Goal: Information Seeking & Learning: Learn about a topic

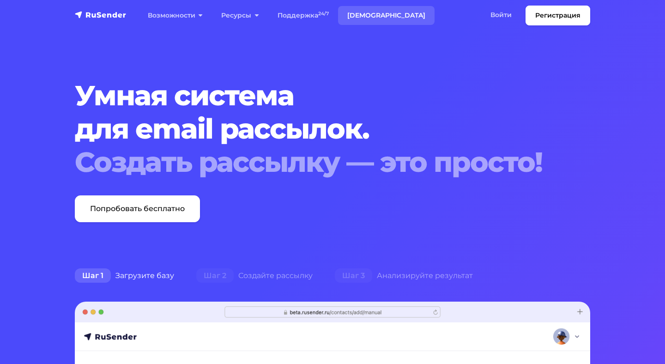
click at [362, 18] on link "[DEMOGRAPHIC_DATA]" at bounding box center [386, 15] width 97 height 19
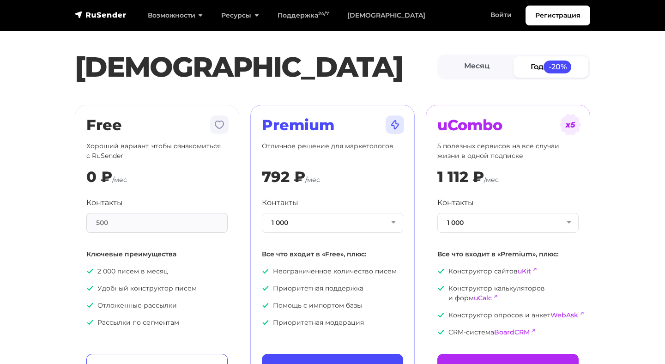
click at [328, 147] on p "Отличное решение для маркетологов" at bounding box center [332, 150] width 141 height 19
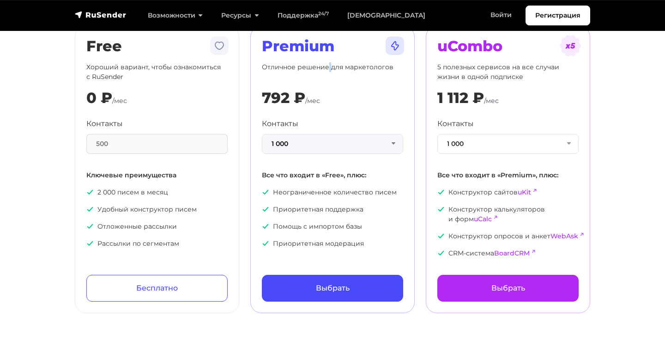
scroll to position [82, 0]
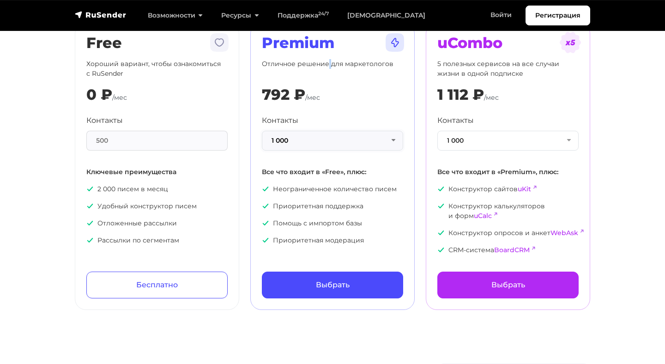
click at [315, 140] on button "1 000" at bounding box center [332, 141] width 141 height 20
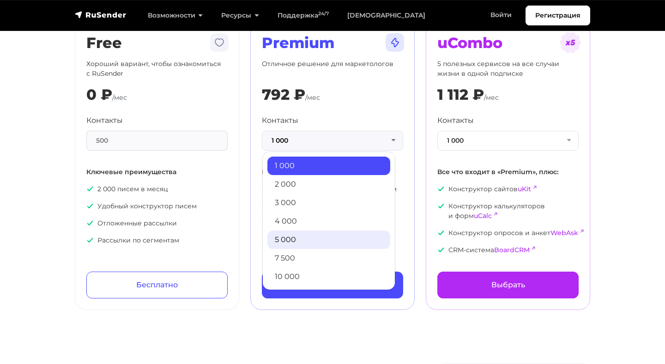
click at [298, 237] on link "5 000" at bounding box center [329, 240] width 123 height 18
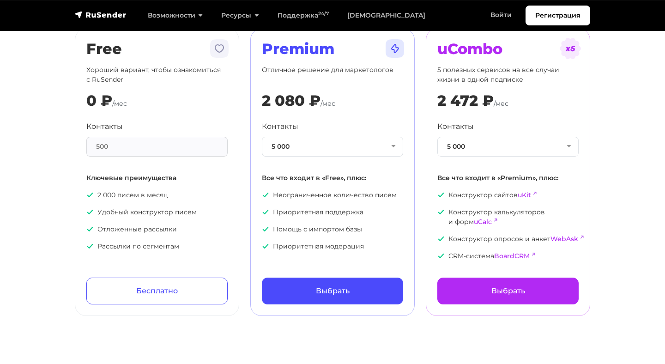
scroll to position [78, 0]
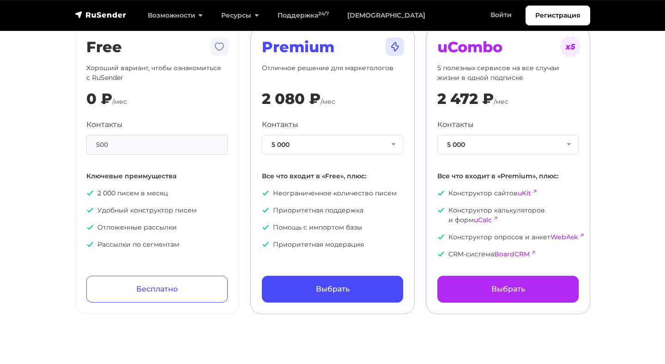
click at [150, 146] on div "500" at bounding box center [156, 145] width 141 height 20
click at [124, 192] on p "2 000 писем в месяц" at bounding box center [156, 194] width 141 height 10
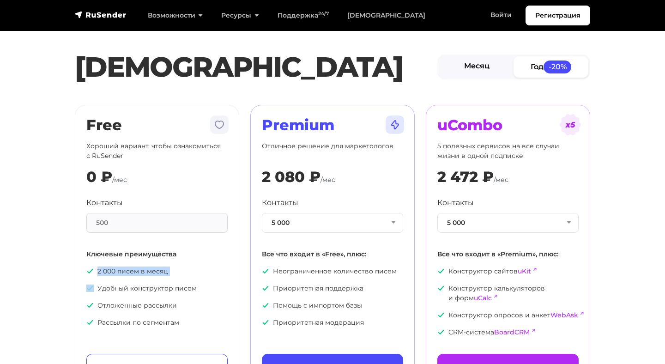
click at [473, 69] on link "Месяц" at bounding box center [477, 66] width 75 height 21
